Goal: Transaction & Acquisition: Purchase product/service

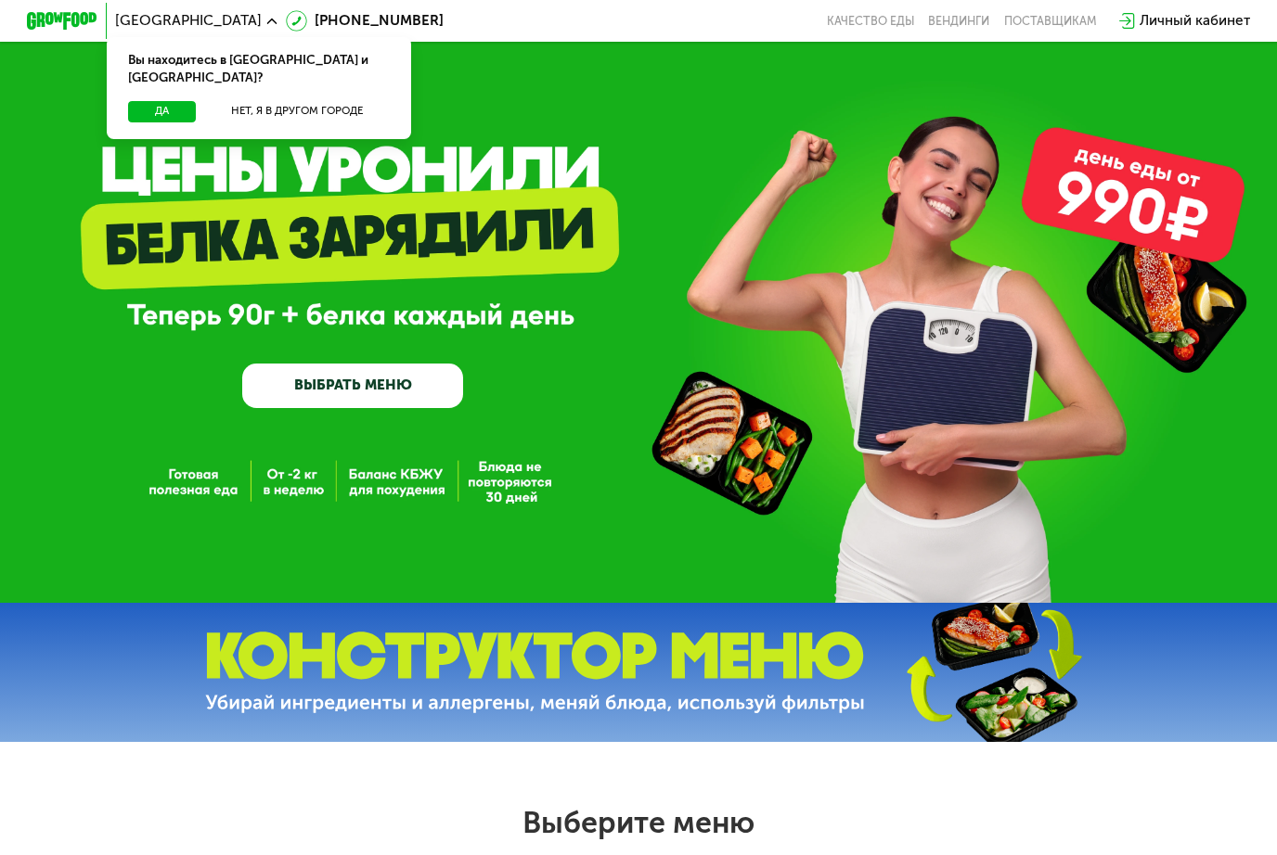
click at [185, 101] on button "Да" at bounding box center [162, 111] width 69 height 21
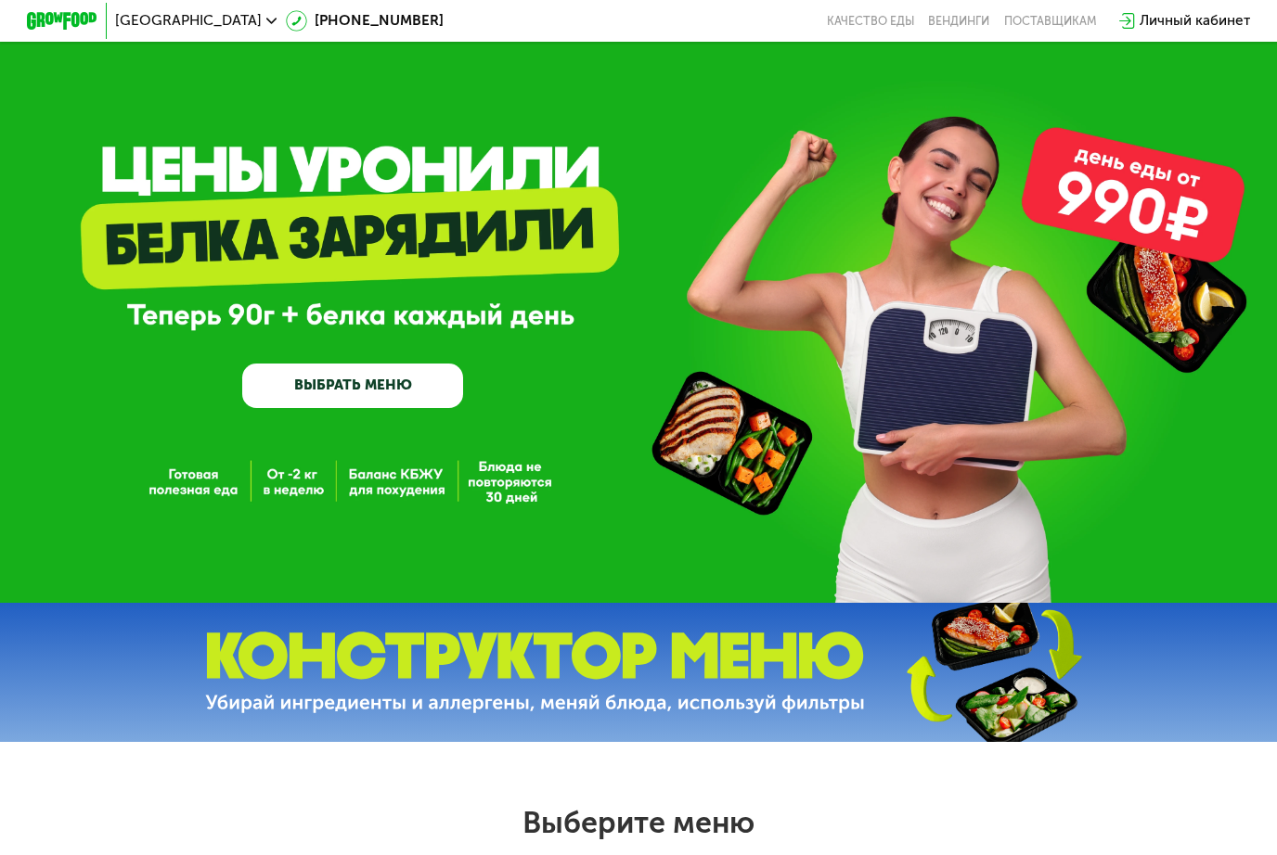
click at [419, 369] on link "ВЫБРАТЬ МЕНЮ" at bounding box center [352, 386] width 221 height 45
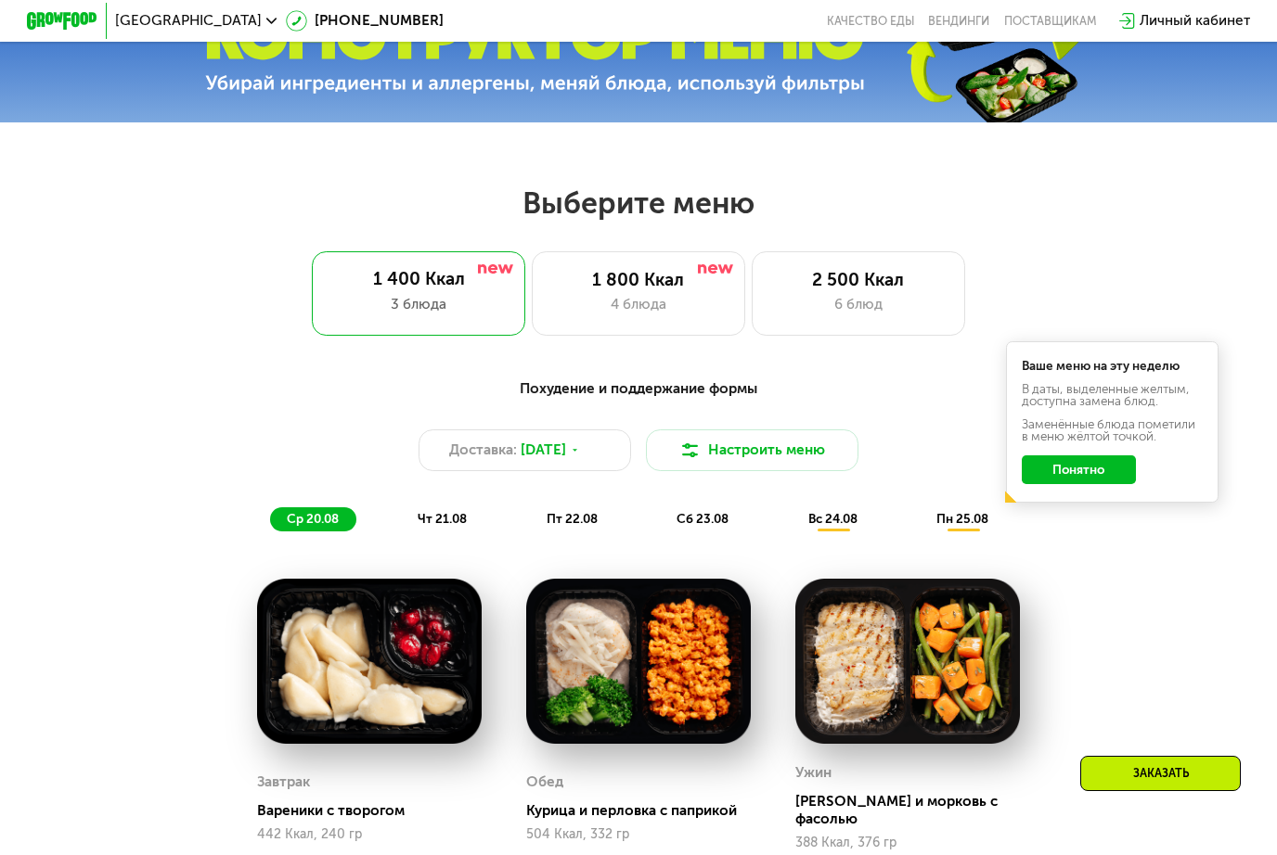
scroll to position [619, 0]
click at [808, 276] on div "2 500 Ккал" at bounding box center [857, 281] width 175 height 21
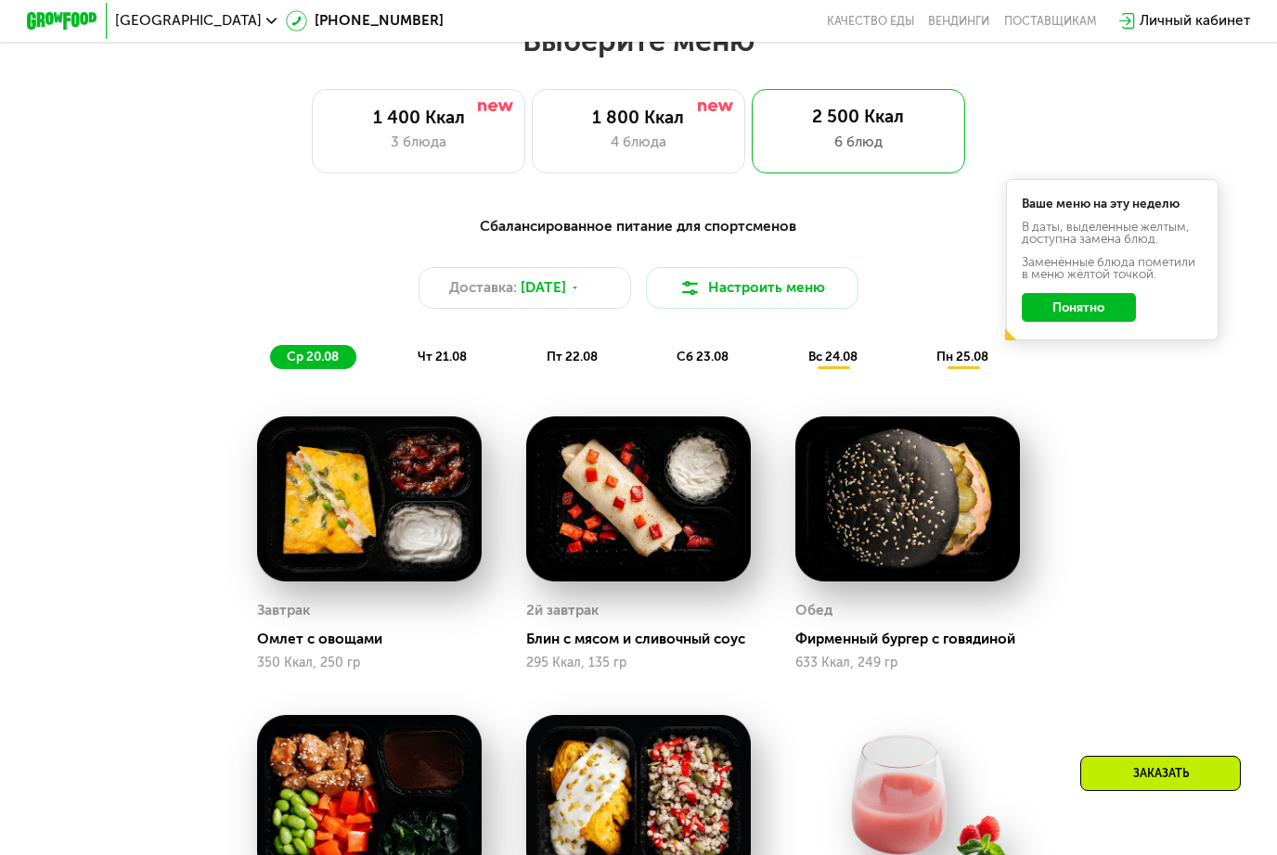
scroll to position [780, 0]
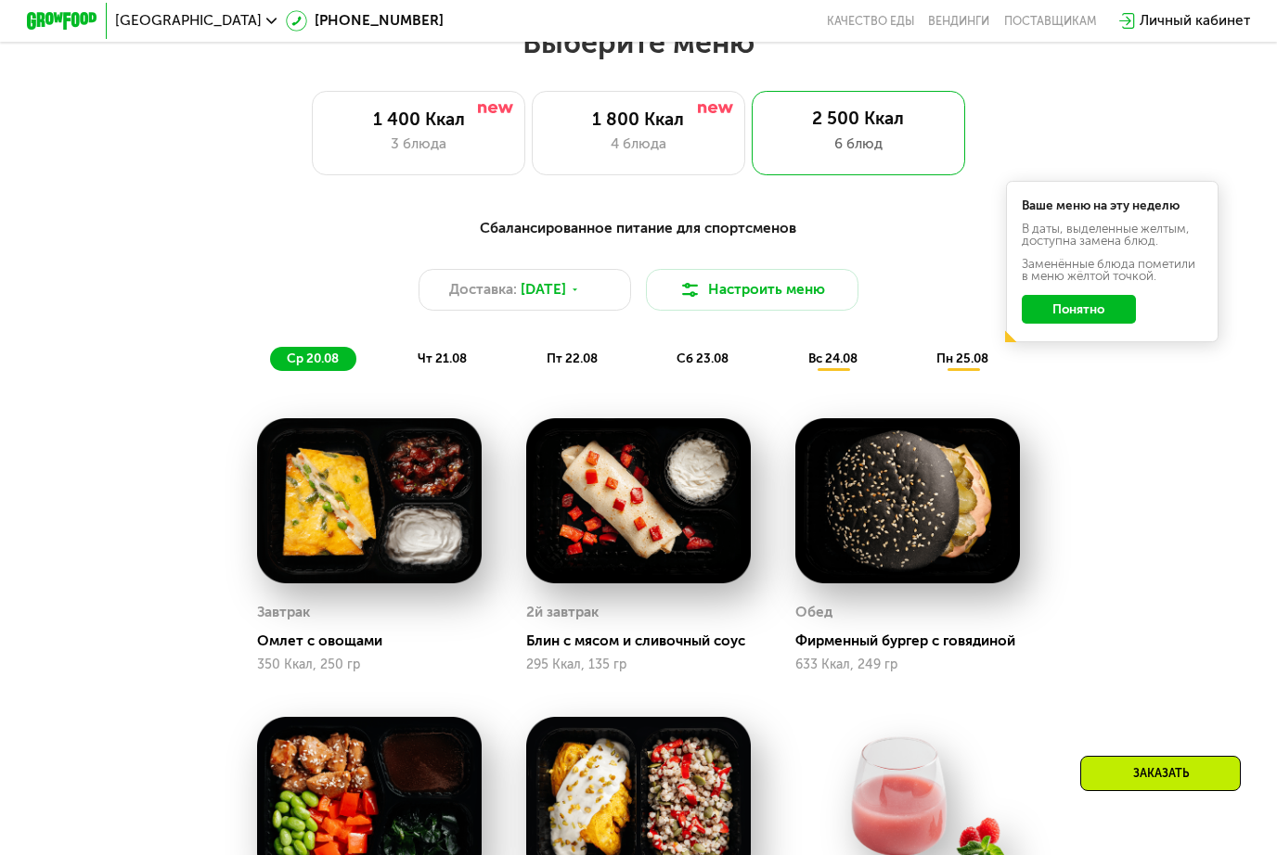
click at [435, 358] on span "чт 21.08" at bounding box center [441, 358] width 49 height 15
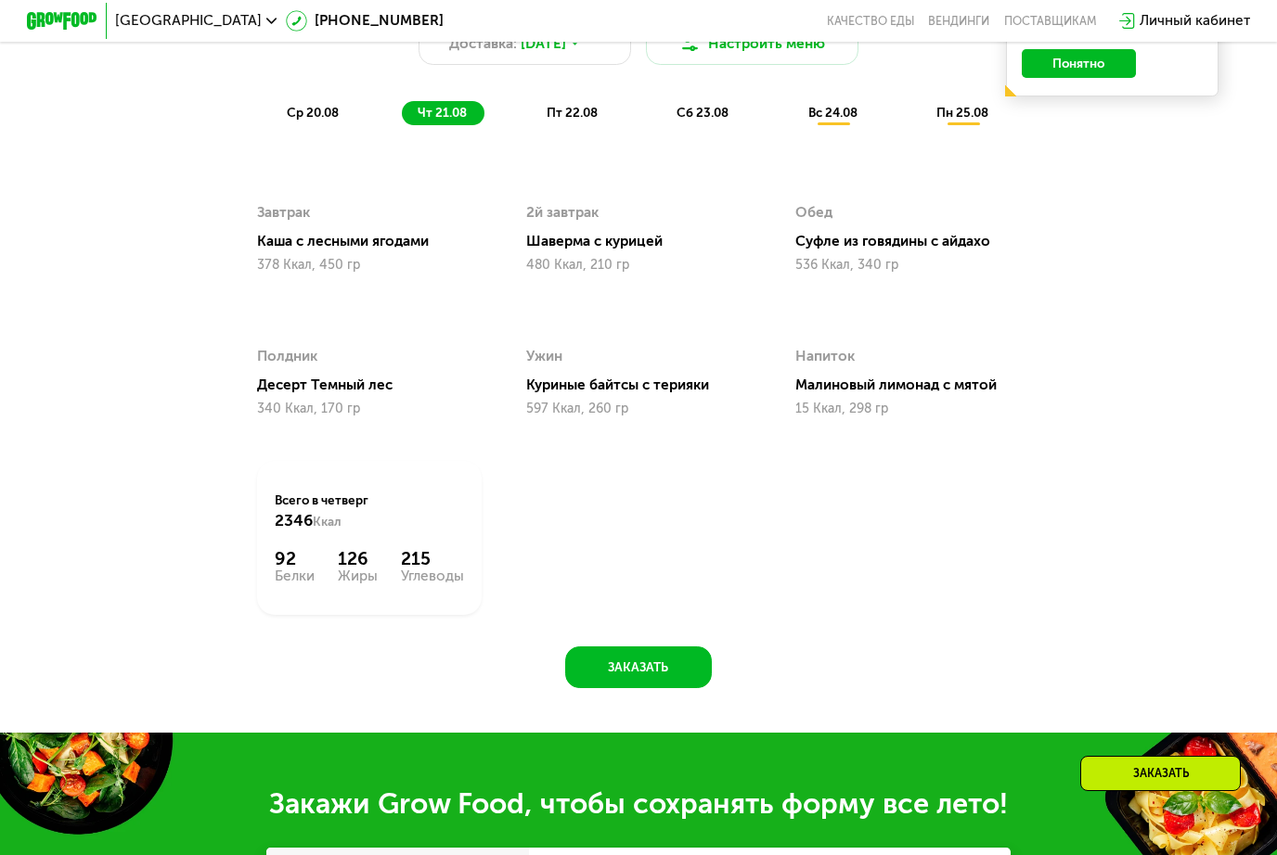
scroll to position [1023, 0]
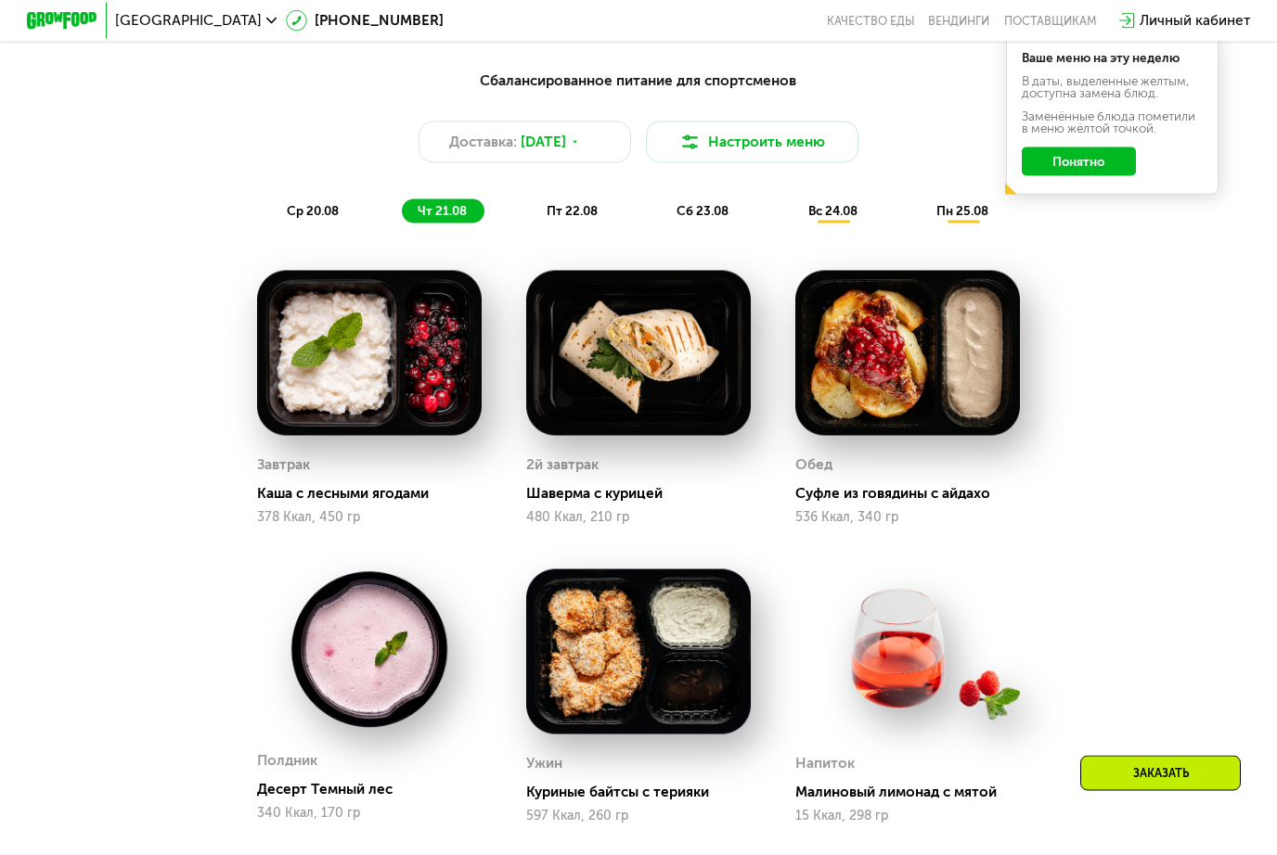
click at [559, 206] on span "пт 22.08" at bounding box center [571, 210] width 51 height 15
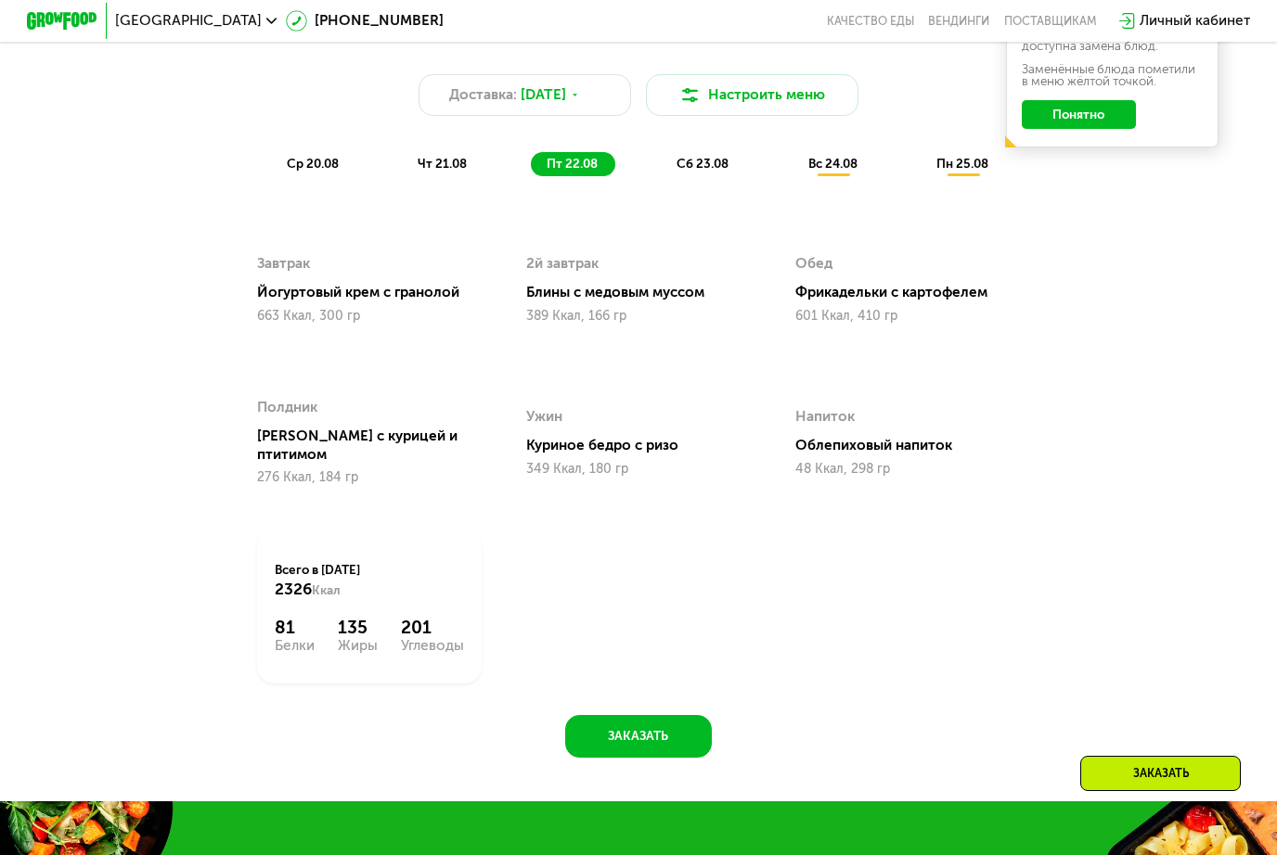
scroll to position [944, 0]
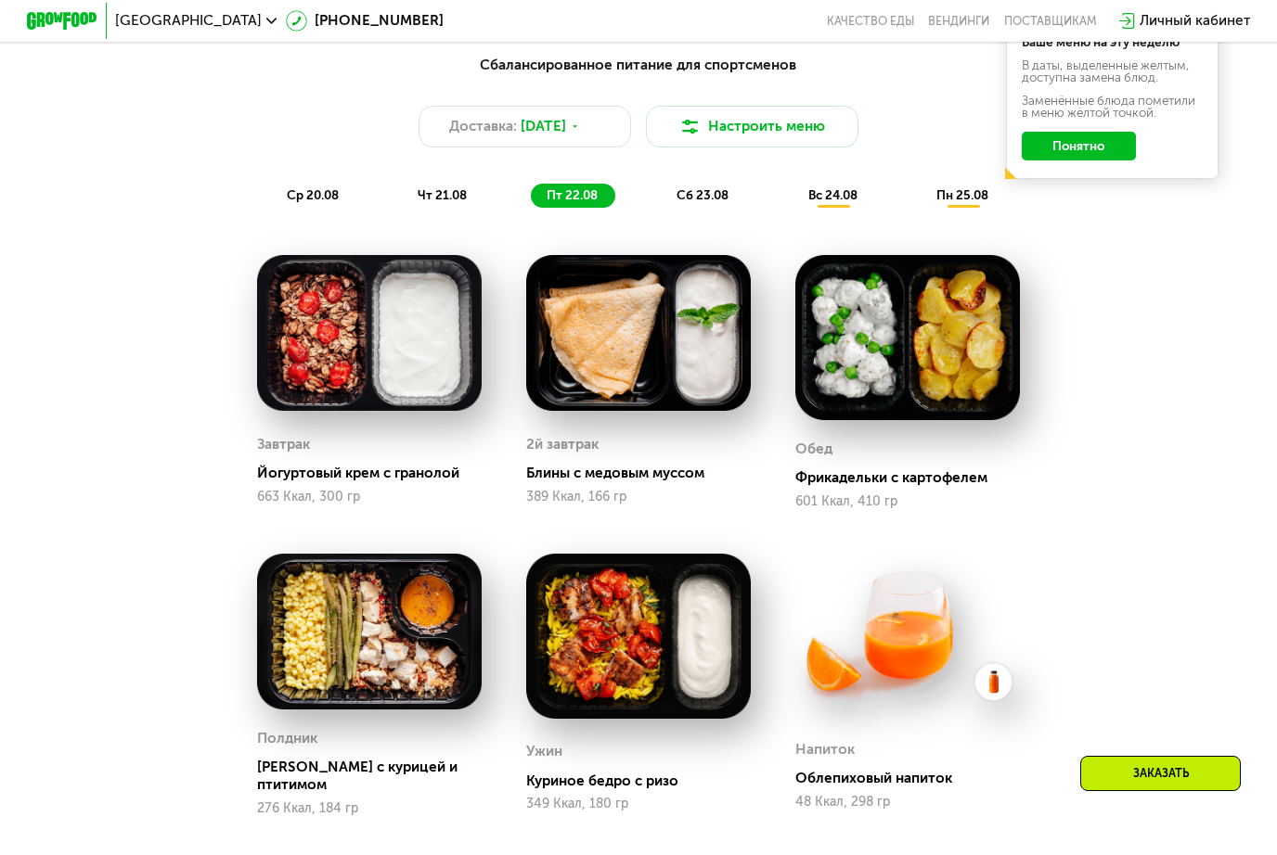
click at [698, 191] on span "сб 23.08" at bounding box center [702, 194] width 52 height 15
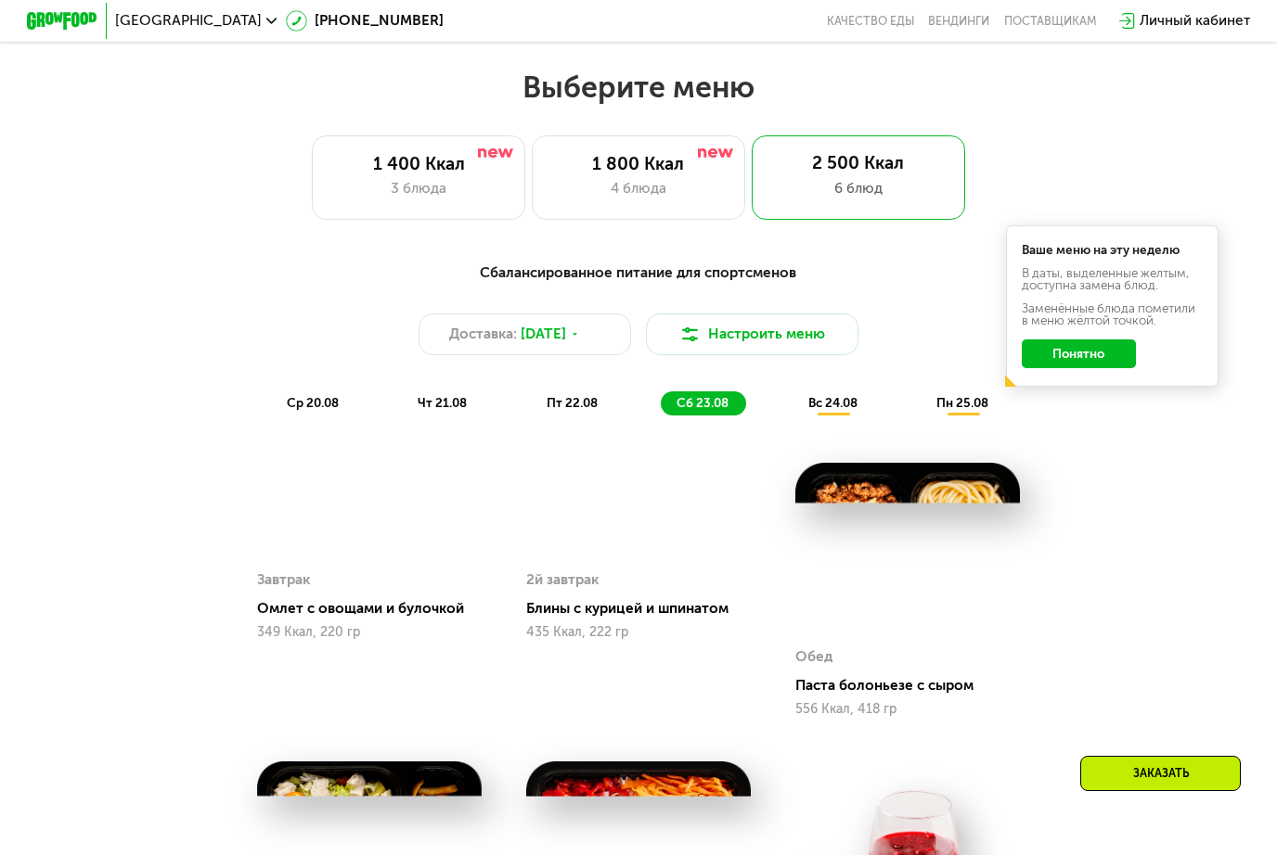
scroll to position [689, 0]
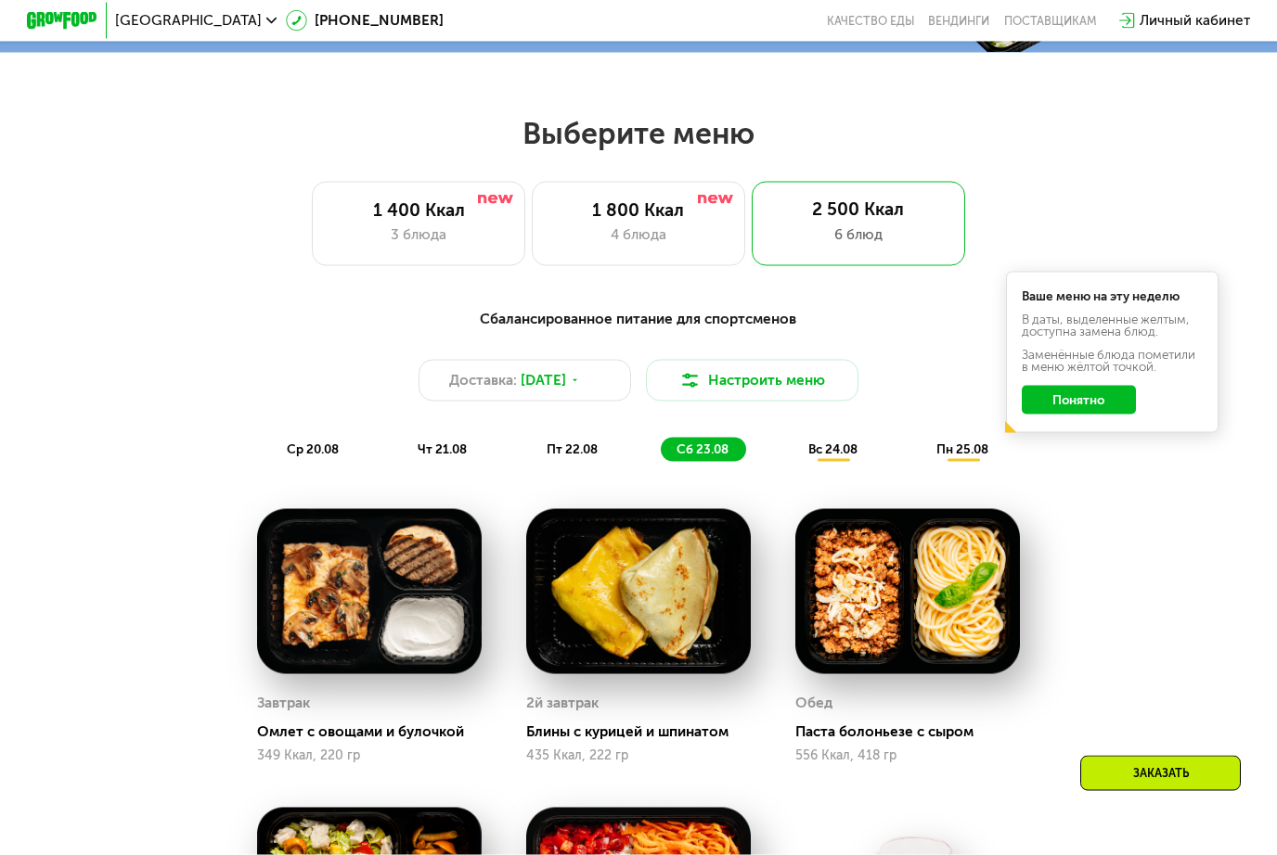
click at [828, 422] on div "Сбалансированное питание для спортсменов Доставка: [DATE] Настроить меню ср 20.…" at bounding box center [637, 385] width 1049 height 153
click at [831, 448] on span "вс 24.08" at bounding box center [832, 449] width 49 height 15
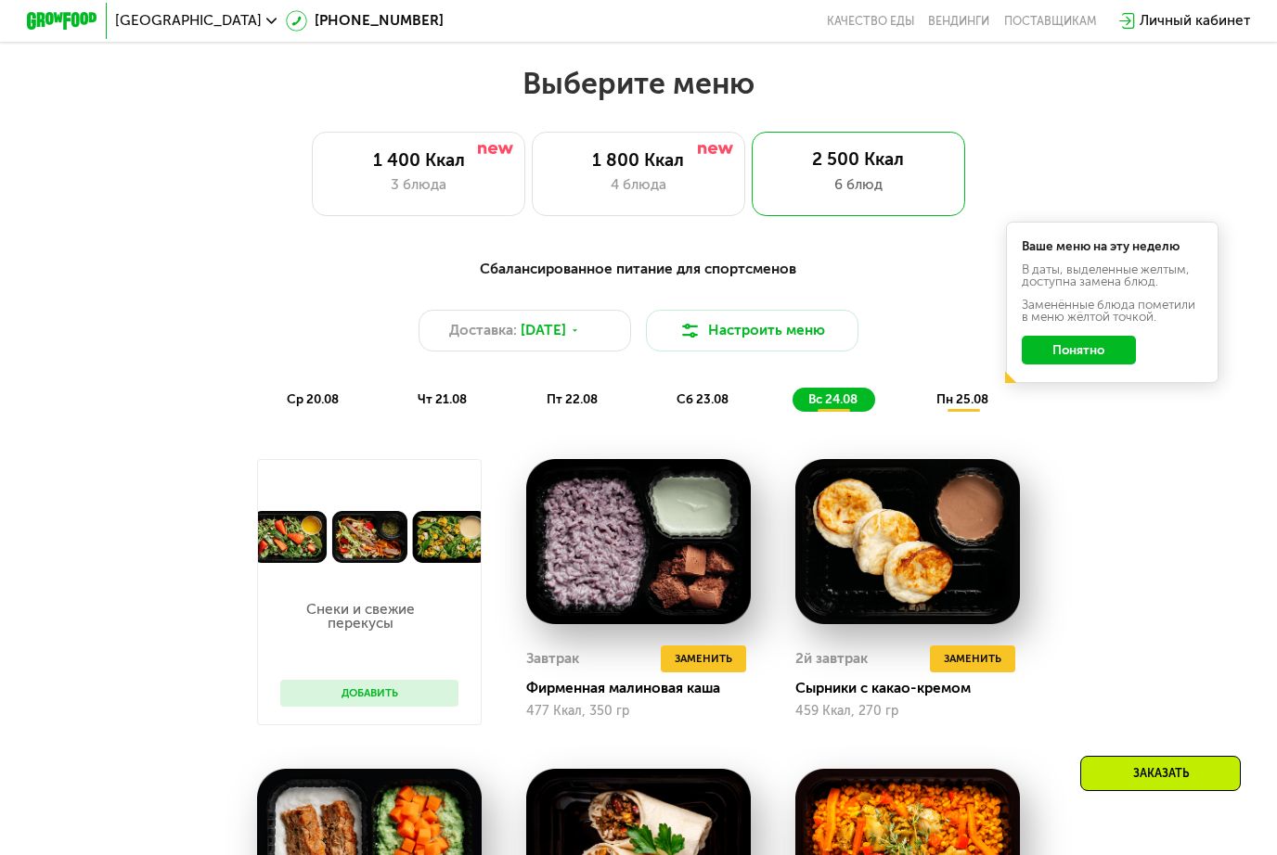
scroll to position [738, 0]
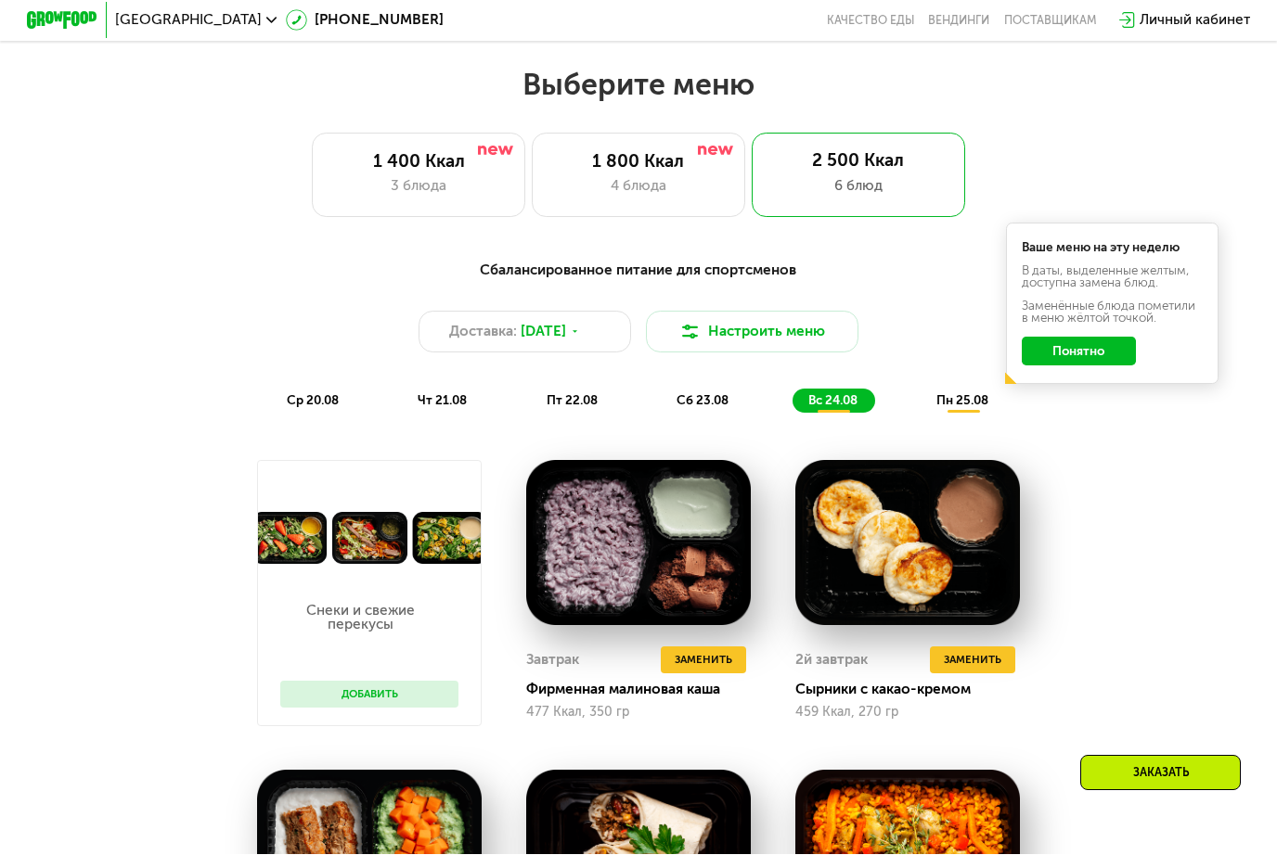
click at [582, 167] on div "1 800 Ккал" at bounding box center [637, 162] width 175 height 21
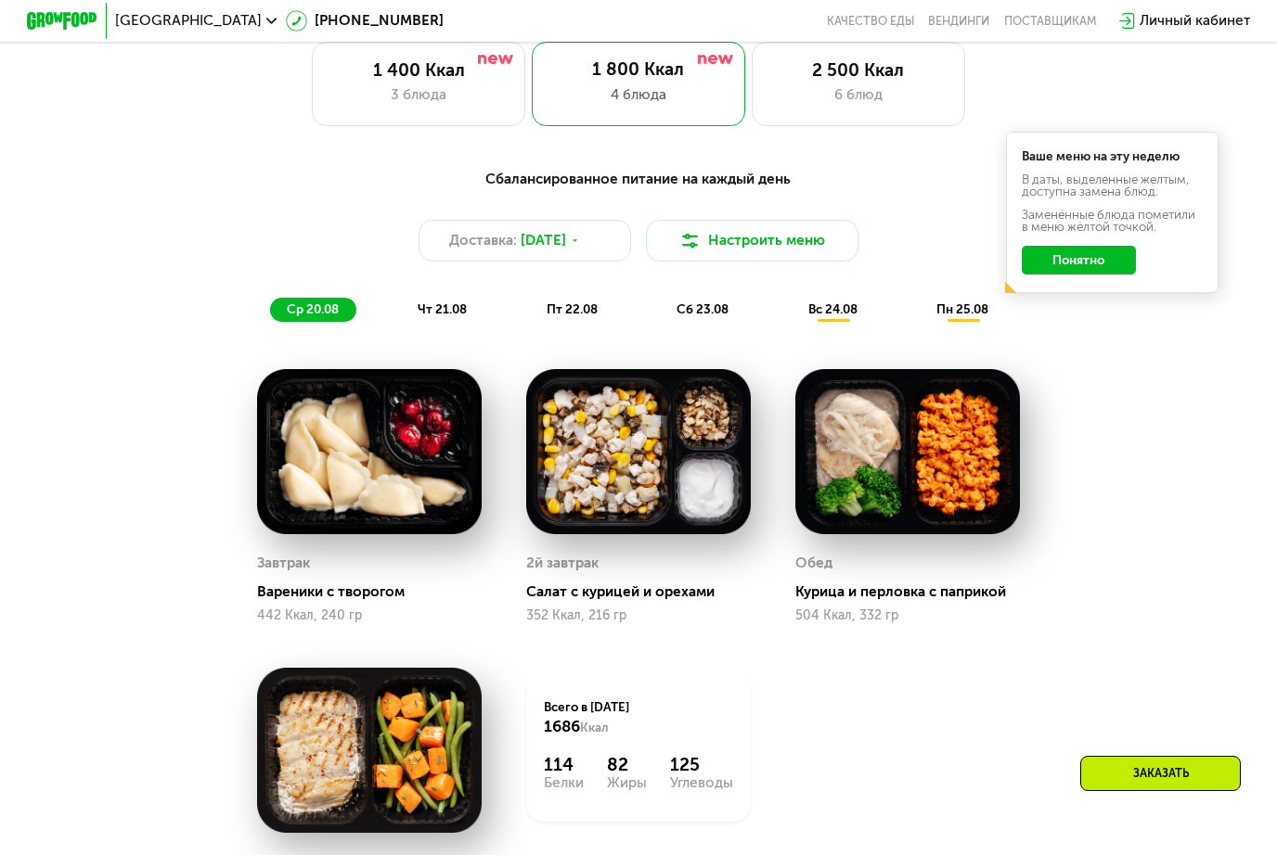
scroll to position [821, 0]
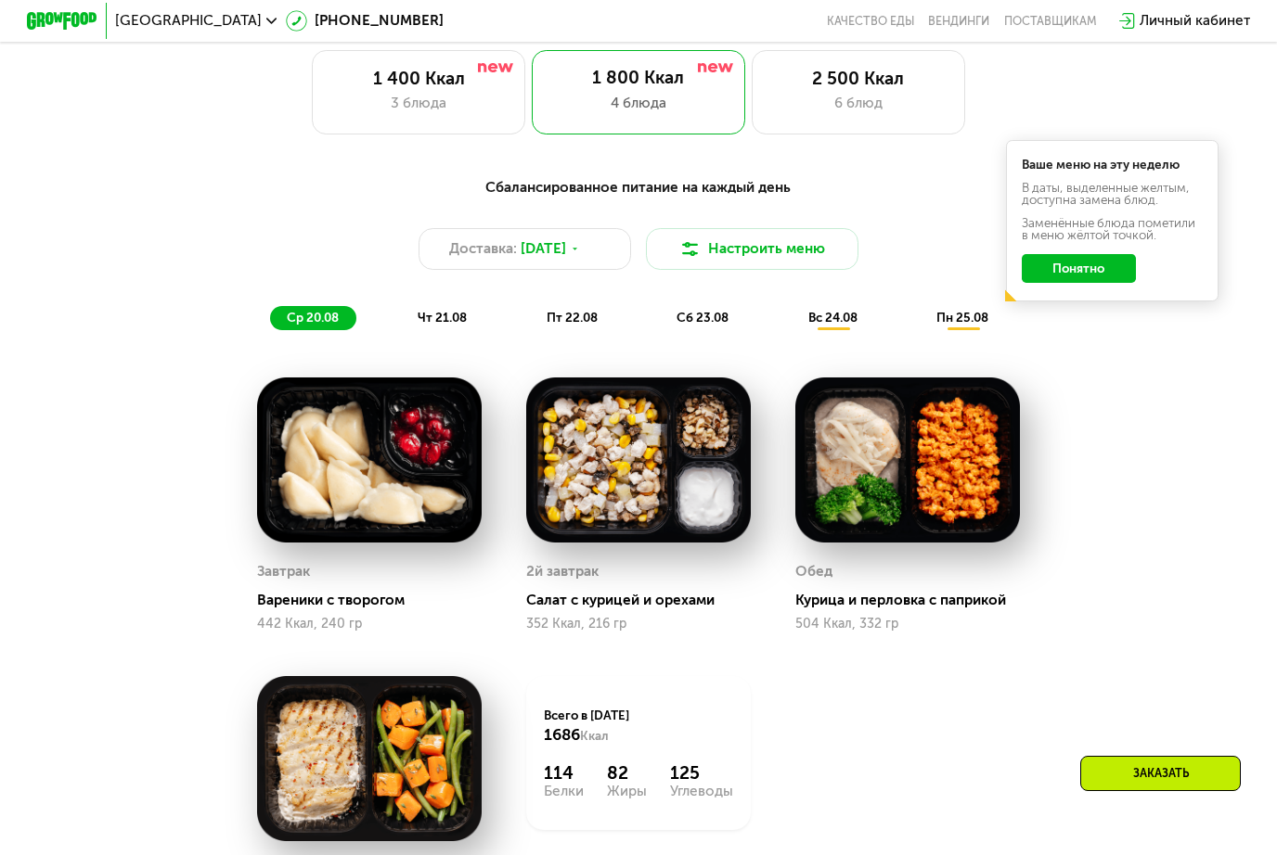
click at [949, 314] on span "пн 25.08" at bounding box center [962, 317] width 52 height 15
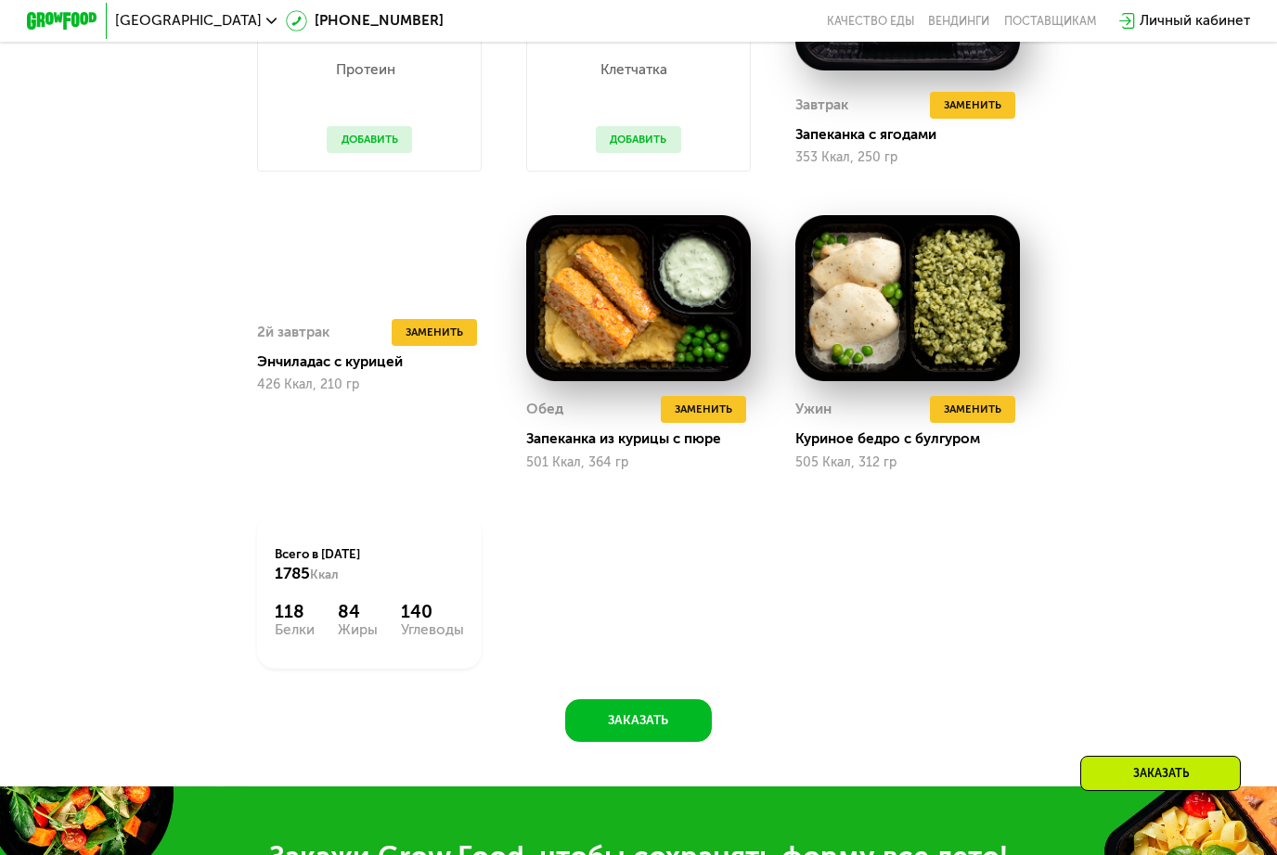
scroll to position [1291, 0]
